Goal: Task Accomplishment & Management: Complete application form

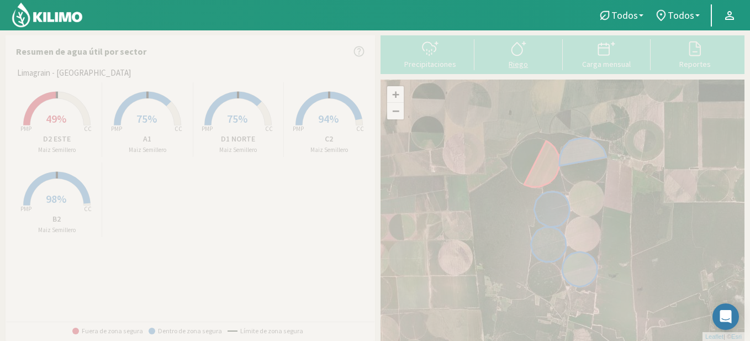
click at [509, 54] on icon at bounding box center [518, 49] width 18 height 18
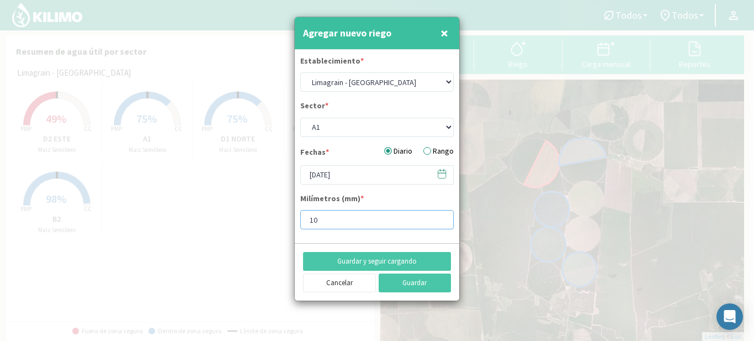
click at [349, 219] on input "10" at bounding box center [376, 219] width 153 height 19
type input "1"
type input "7"
click at [353, 260] on button "Guardar y seguir cargando" at bounding box center [377, 261] width 148 height 19
click at [450, 126] on select "A1 B2 C2 D1 NORTE D2 ESTE" at bounding box center [376, 127] width 153 height 19
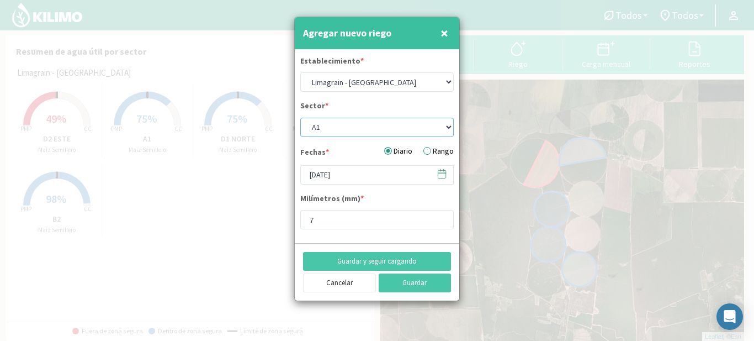
select select "1: Object"
click at [300, 118] on select "A1 B2 C2 D1 NORTE D2 ESTE" at bounding box center [376, 127] width 153 height 19
click at [442, 172] on icon at bounding box center [442, 173] width 10 height 10
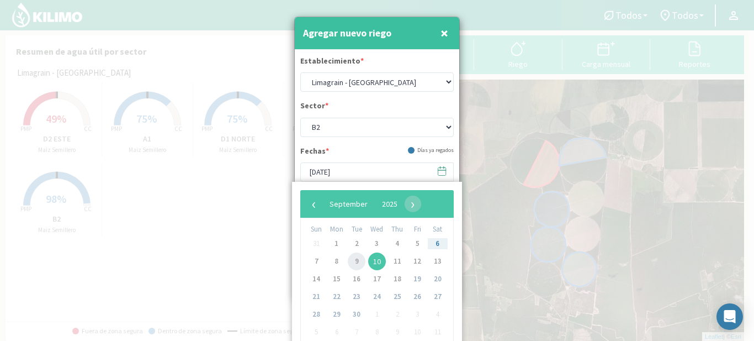
click at [359, 257] on span "9" at bounding box center [357, 261] width 18 height 18
type input "[DATE]"
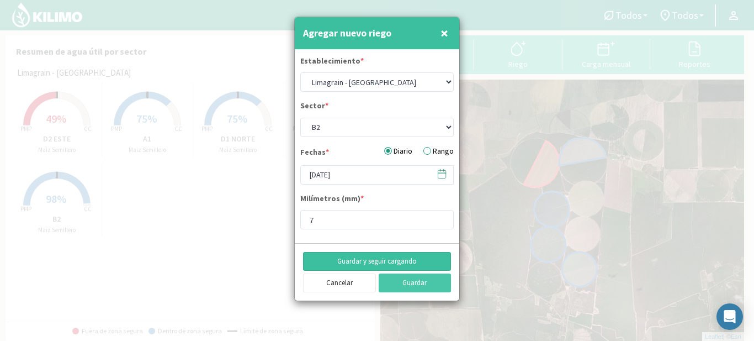
click at [357, 257] on button "Guardar y seguir cargando" at bounding box center [377, 261] width 148 height 19
click at [452, 130] on select "A1 B2 C2 D1 NORTE D2 ESTE" at bounding box center [376, 127] width 153 height 19
click at [300, 118] on select "A1 B2 C2 D1 NORTE D2 ESTE" at bounding box center [376, 127] width 153 height 19
click at [343, 261] on button "Guardar y seguir cargando" at bounding box center [377, 261] width 148 height 19
click at [450, 127] on select "A1 B2 C2 D1 NORTE D2 ESTE" at bounding box center [376, 127] width 153 height 19
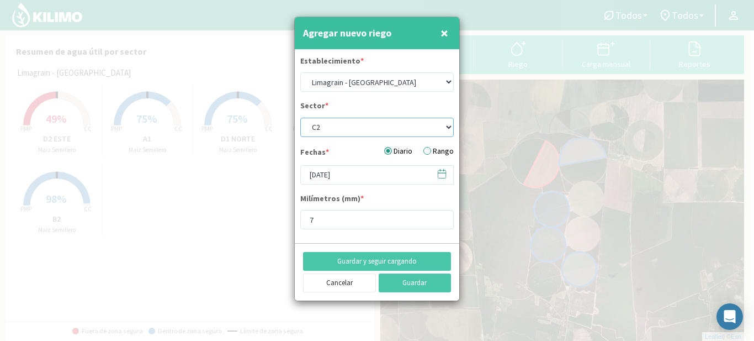
select select "3: Object"
click at [300, 118] on select "A1 B2 C2 D1 NORTE D2 ESTE" at bounding box center [376, 127] width 153 height 19
type input "10"
click at [443, 175] on icon at bounding box center [442, 173] width 10 height 10
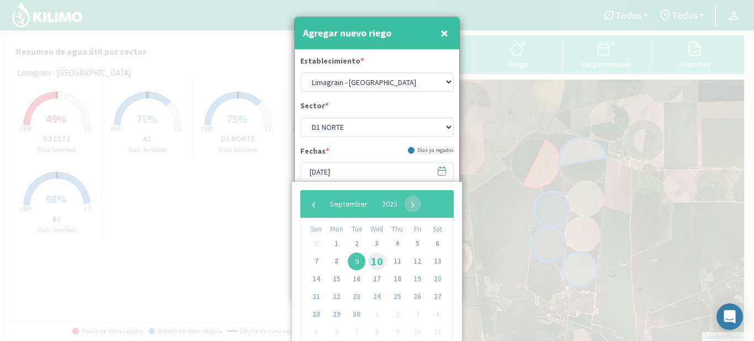
click at [378, 256] on span "10" at bounding box center [377, 261] width 18 height 18
type input "[DATE]"
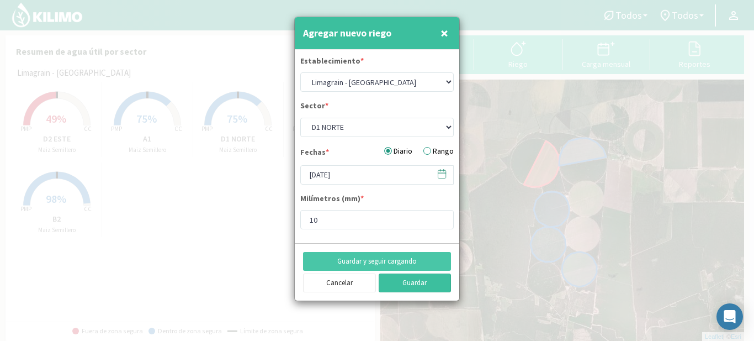
click at [398, 281] on button "Guardar" at bounding box center [415, 282] width 73 height 19
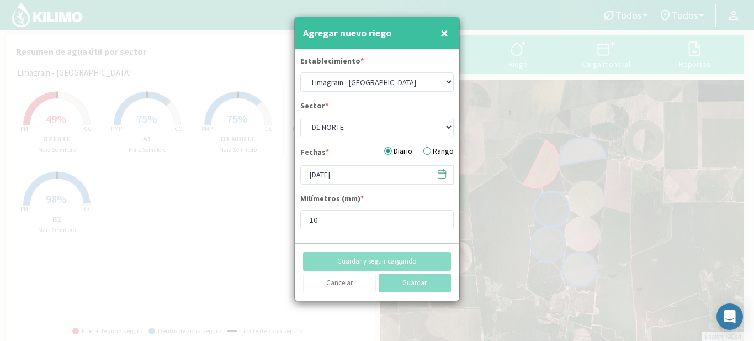
select select "0: Object"
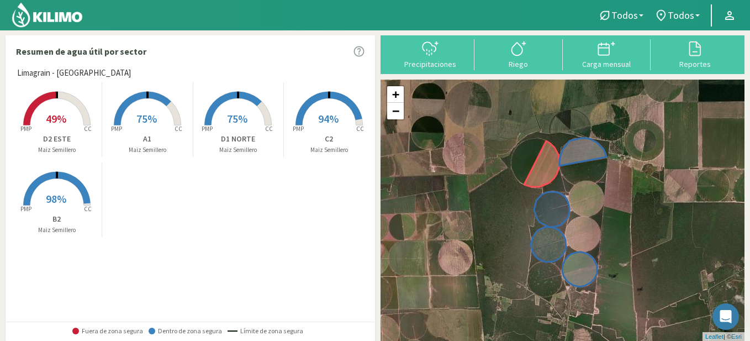
click at [153, 121] on span "75%" at bounding box center [146, 118] width 20 height 14
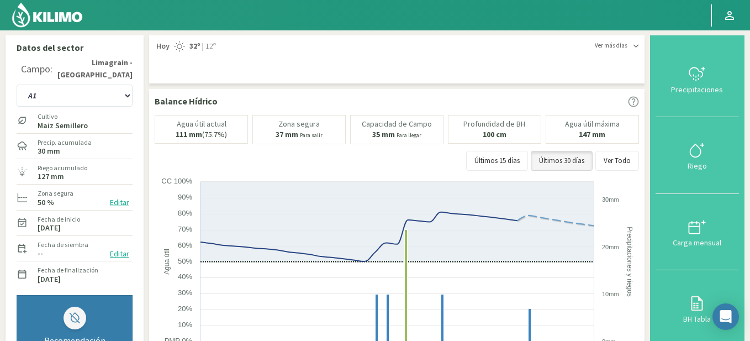
click at [41, 16] on img at bounding box center [47, 15] width 72 height 26
